Goal: Task Accomplishment & Management: Manage account settings

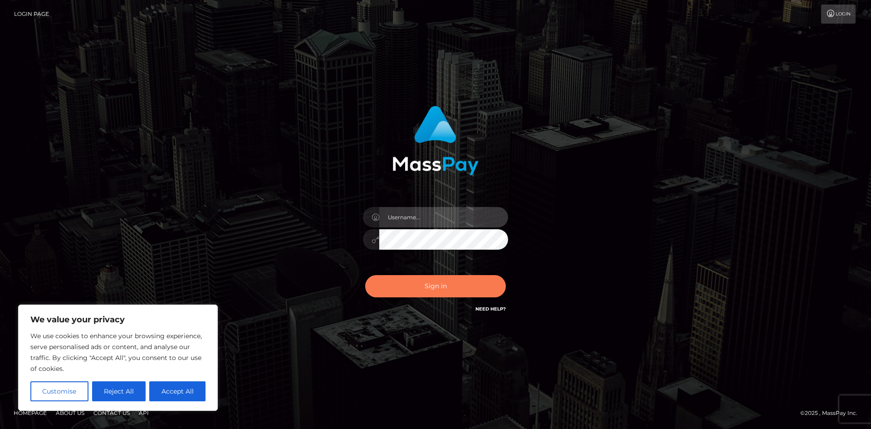
type input "hello.feetfinder"
click at [442, 289] on button "Sign in" at bounding box center [435, 286] width 141 height 22
type input "hello.feetfinder"
click at [446, 283] on button "Sign in" at bounding box center [435, 286] width 141 height 22
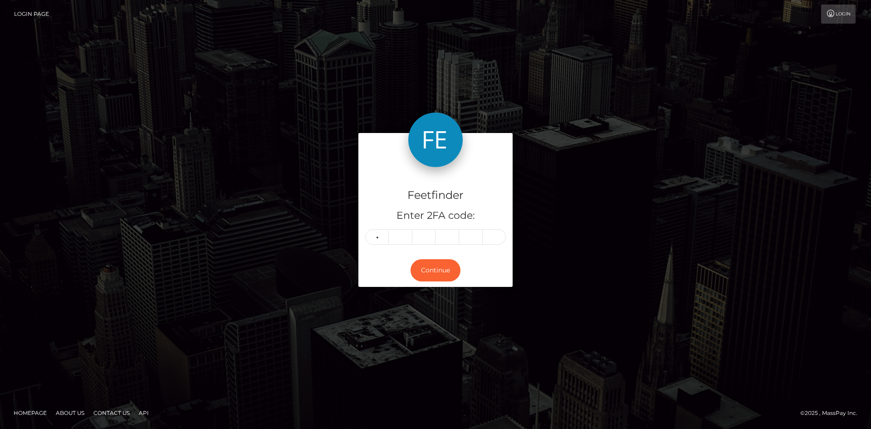
type input "8"
type input "9"
type input "1"
type input "3"
type input "7"
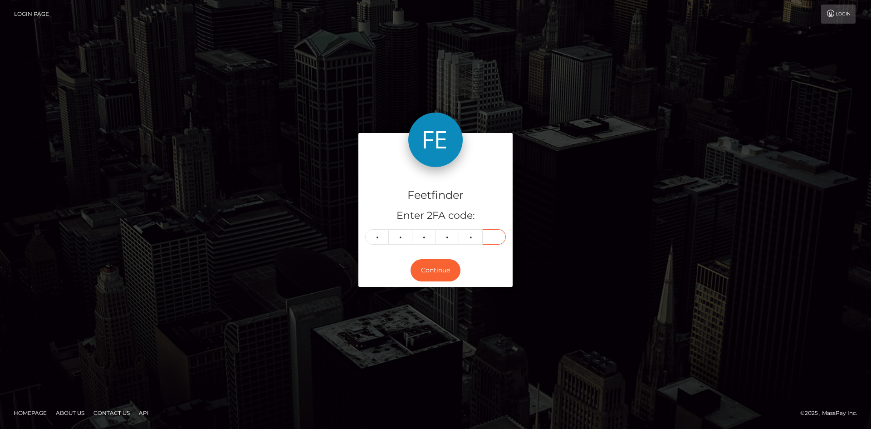
type input "3"
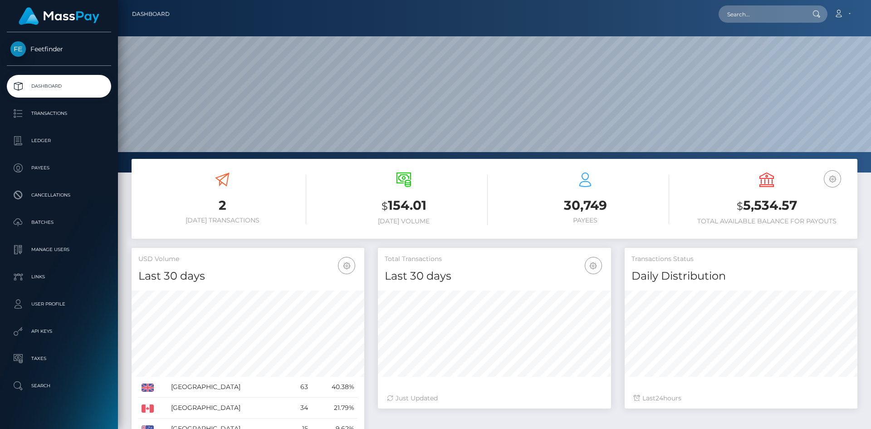
scroll to position [161, 233]
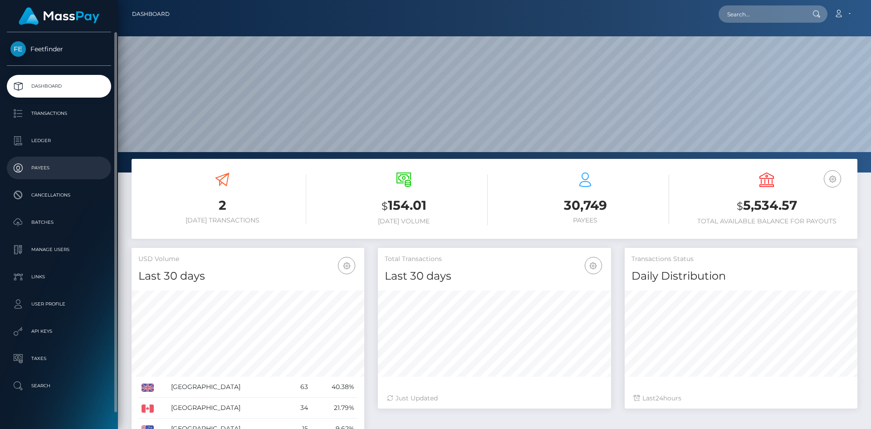
click at [41, 173] on p "Payees" at bounding box center [58, 168] width 97 height 14
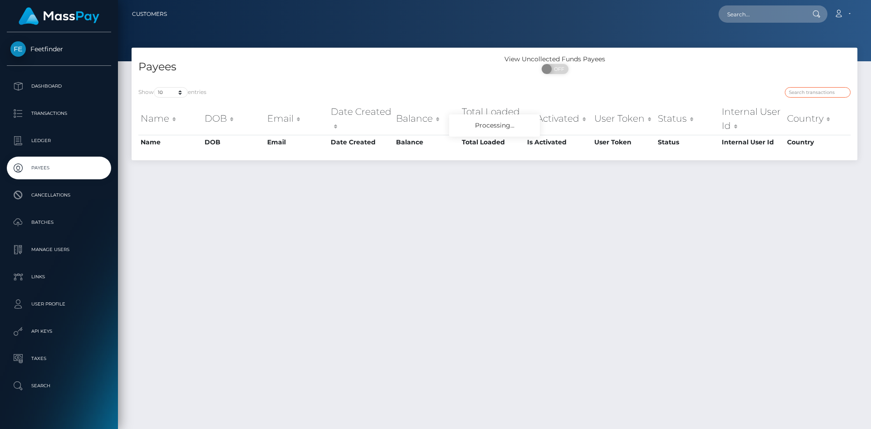
click at [824, 91] on input "search" at bounding box center [818, 92] width 66 height 10
paste input "f4656508-9346-11f0-bd85-0694aced620b"
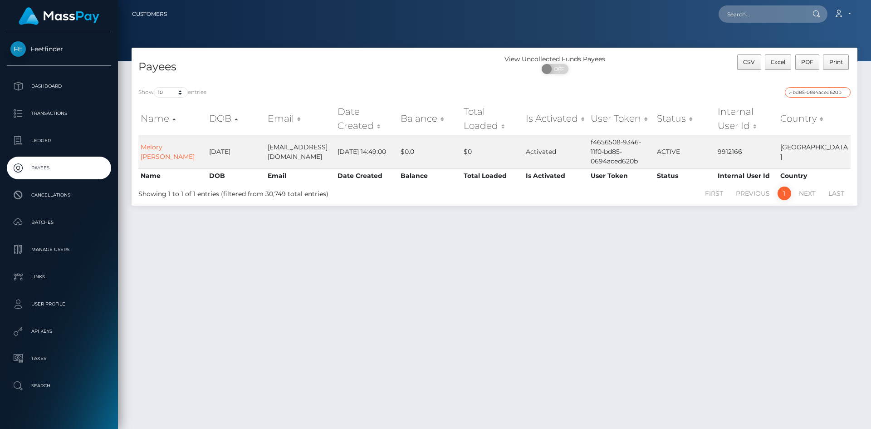
type input "f4656508-9346-11f0-bd85-0694aced620b"
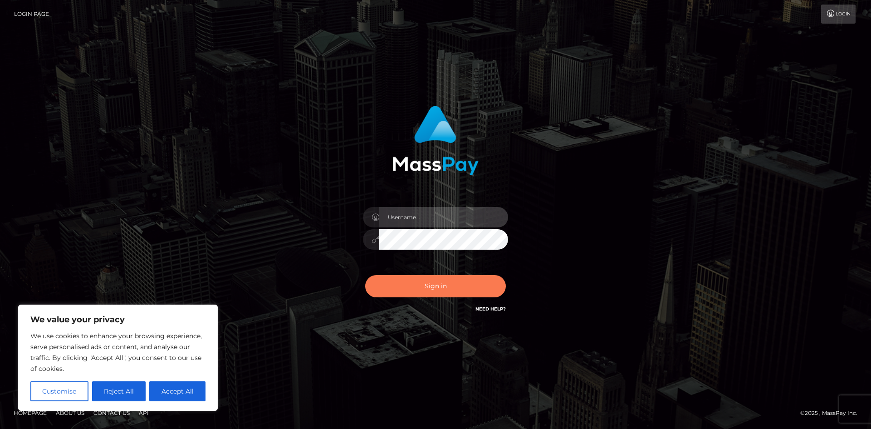
type input "hello.feetfinder"
drag, startPoint x: 455, startPoint y: 291, endPoint x: 489, endPoint y: 343, distance: 61.6
click at [471, 297] on button "Sign in" at bounding box center [435, 286] width 141 height 22
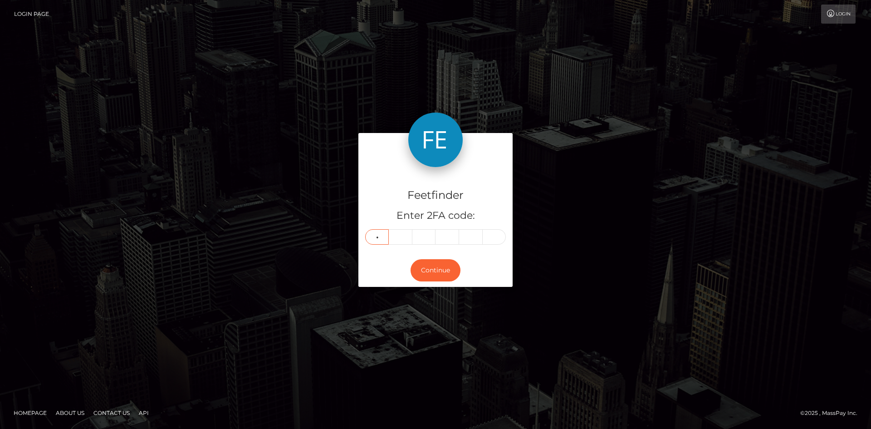
type input "9"
type input "6"
type input "7"
type input "1"
type input "9"
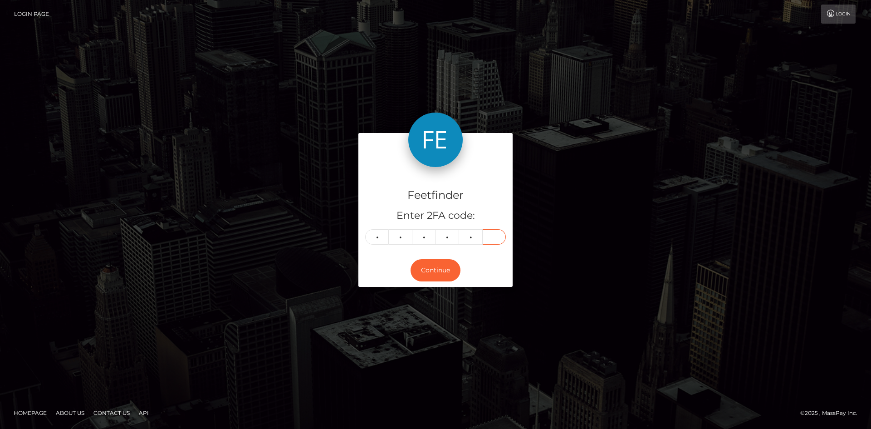
type input "9"
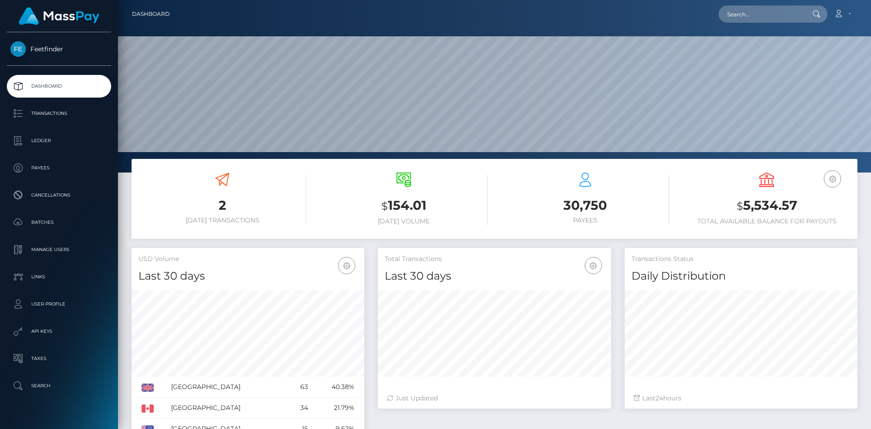
scroll to position [161, 233]
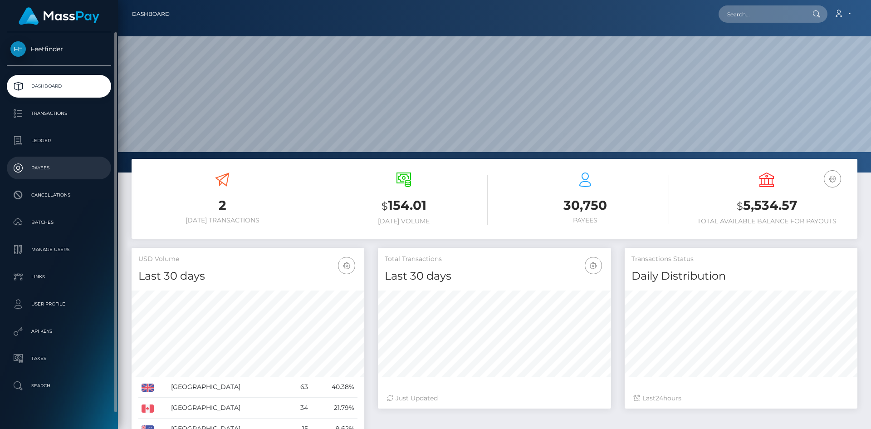
click at [58, 172] on p "Payees" at bounding box center [58, 168] width 97 height 14
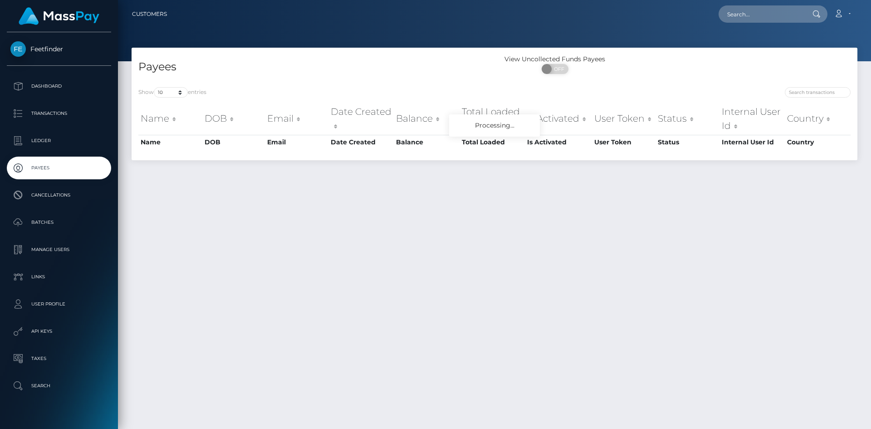
click at [805, 98] on div at bounding box center [675, 93] width 349 height 13
click at [802, 92] on input "search" at bounding box center [818, 92] width 66 height 10
paste input "80200b35-8bf3-11f0-bd85-0694aced620b"
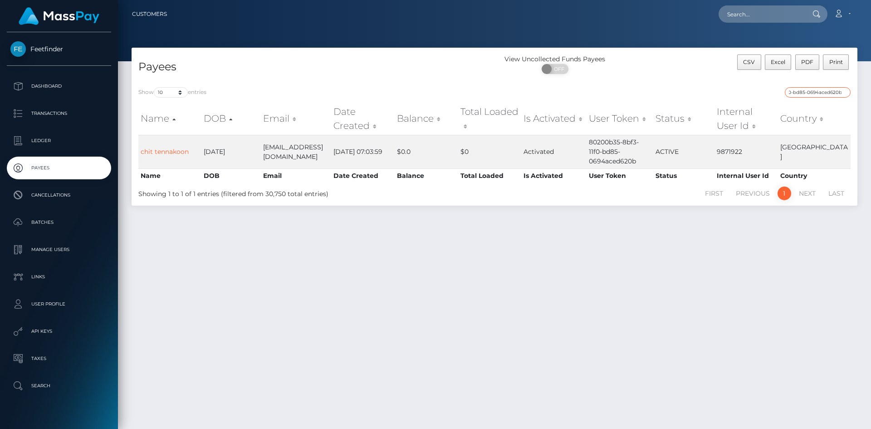
type input "80200b35-8bf3-11f0-bd85-0694aced620b"
click at [813, 84] on div "Show 10 25 50 100 250 entries 80200b35-8bf3-11f0-bd85-0694aced620b Name DOB Ema…" at bounding box center [495, 142] width 726 height 125
click at [813, 89] on input "80200b35-8bf3-11f0-bd85-0694aced620b" at bounding box center [818, 92] width 66 height 10
click at [813, 90] on input "80200b35-8bf3-11f0-bd85-0694aced620b" at bounding box center [818, 92] width 66 height 10
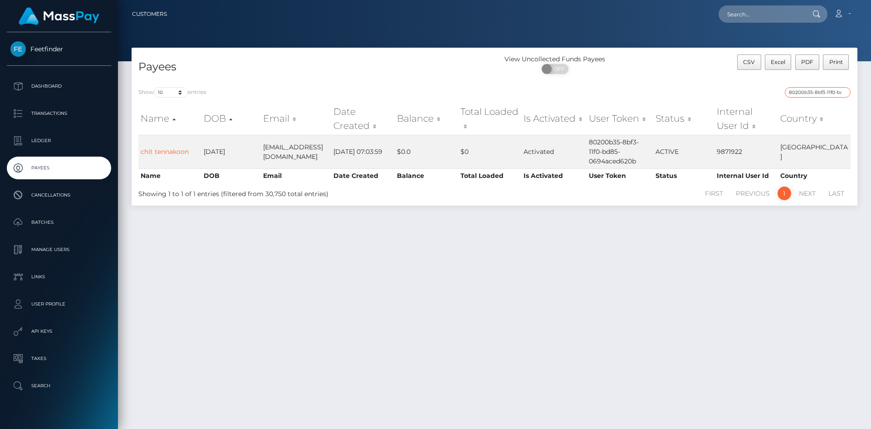
click at [813, 90] on input "80200b35-8bf3-11f0-bd85-0694aced620b" at bounding box center [818, 92] width 66 height 10
paste input "079ee7bd-934c-11f0-bd85-0694aced620b"
type input "079ee7bd-934c-11f0-bd85-0694aced620b"
